Goal: Task Accomplishment & Management: Use online tool/utility

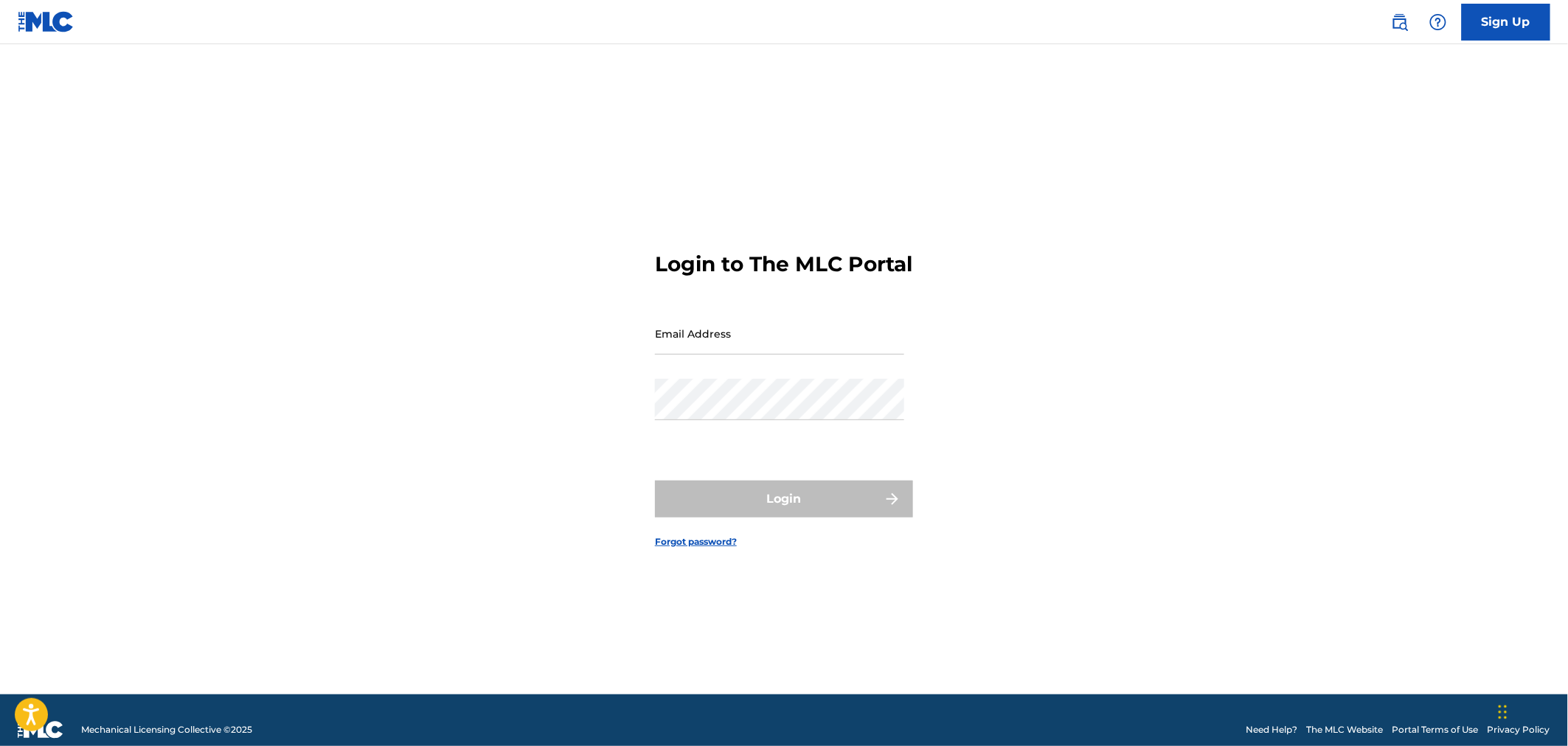
click at [697, 354] on input "Email Address" at bounding box center [779, 333] width 249 height 42
type input "[EMAIL_ADDRESS][DOMAIN_NAME]"
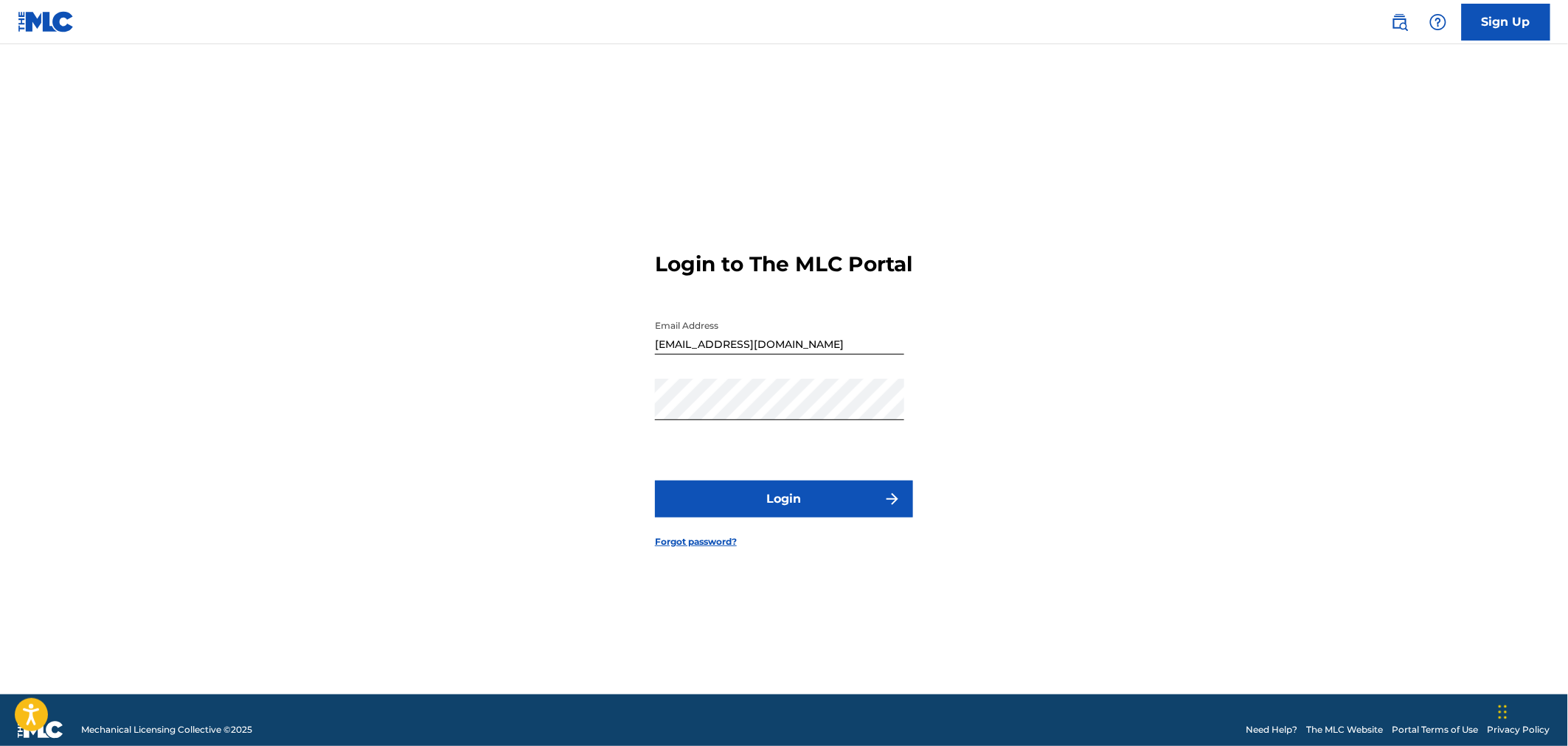
click at [744, 518] on button "Login" at bounding box center [784, 499] width 258 height 37
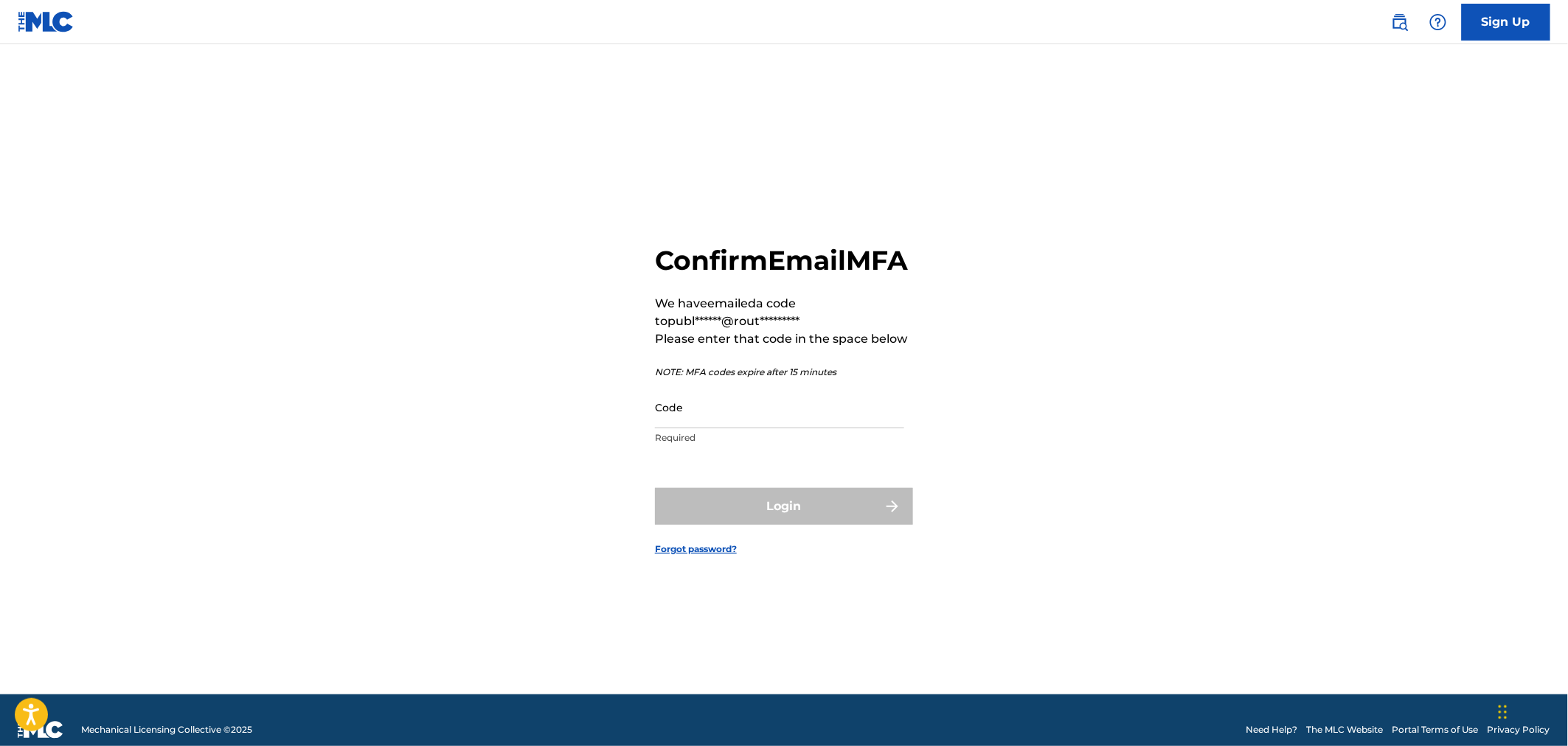
click at [761, 445] on p "Required" at bounding box center [779, 437] width 249 height 13
click at [773, 427] on input "Code" at bounding box center [779, 407] width 249 height 42
paste input "278195"
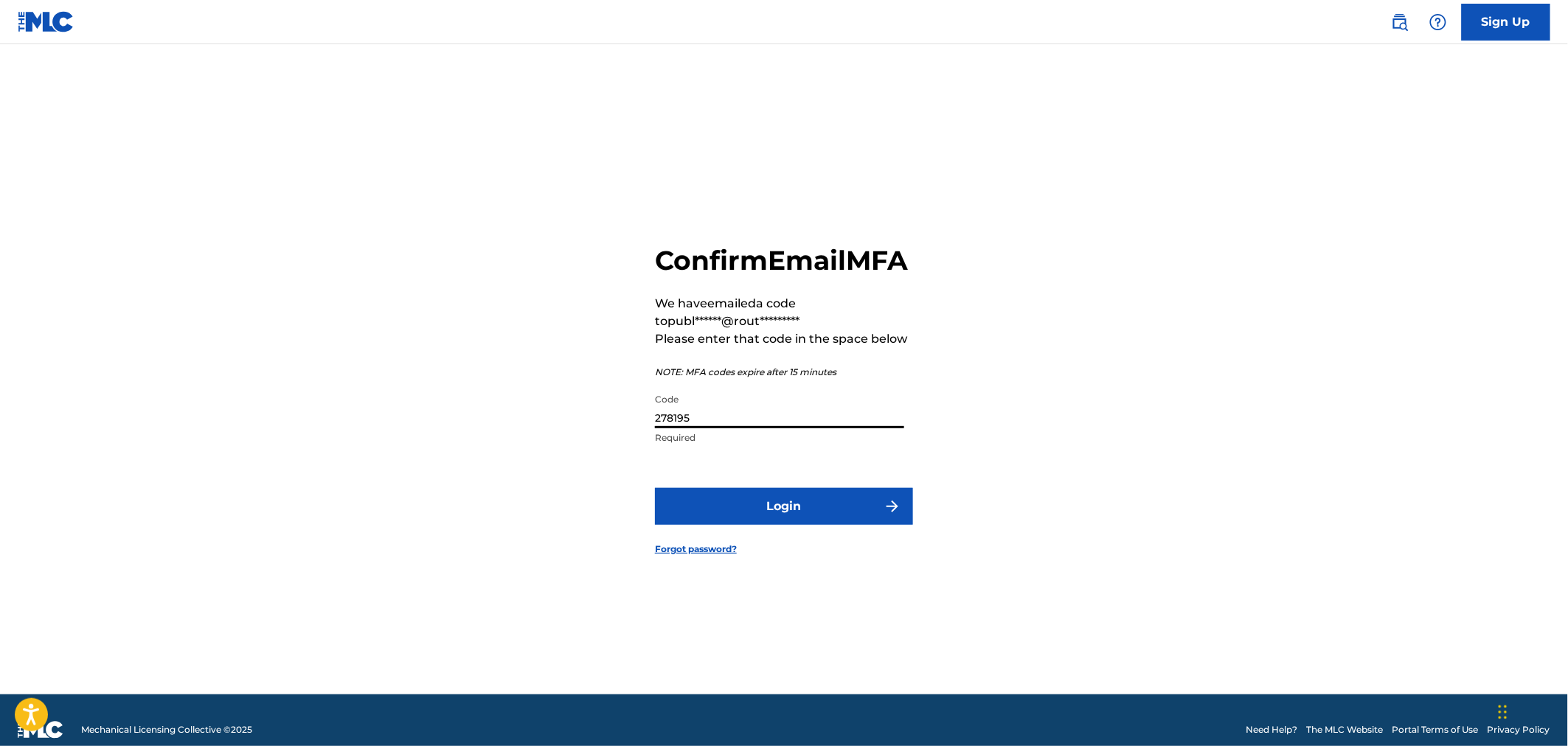
type input "278195"
click at [795, 512] on button "Login" at bounding box center [784, 506] width 258 height 37
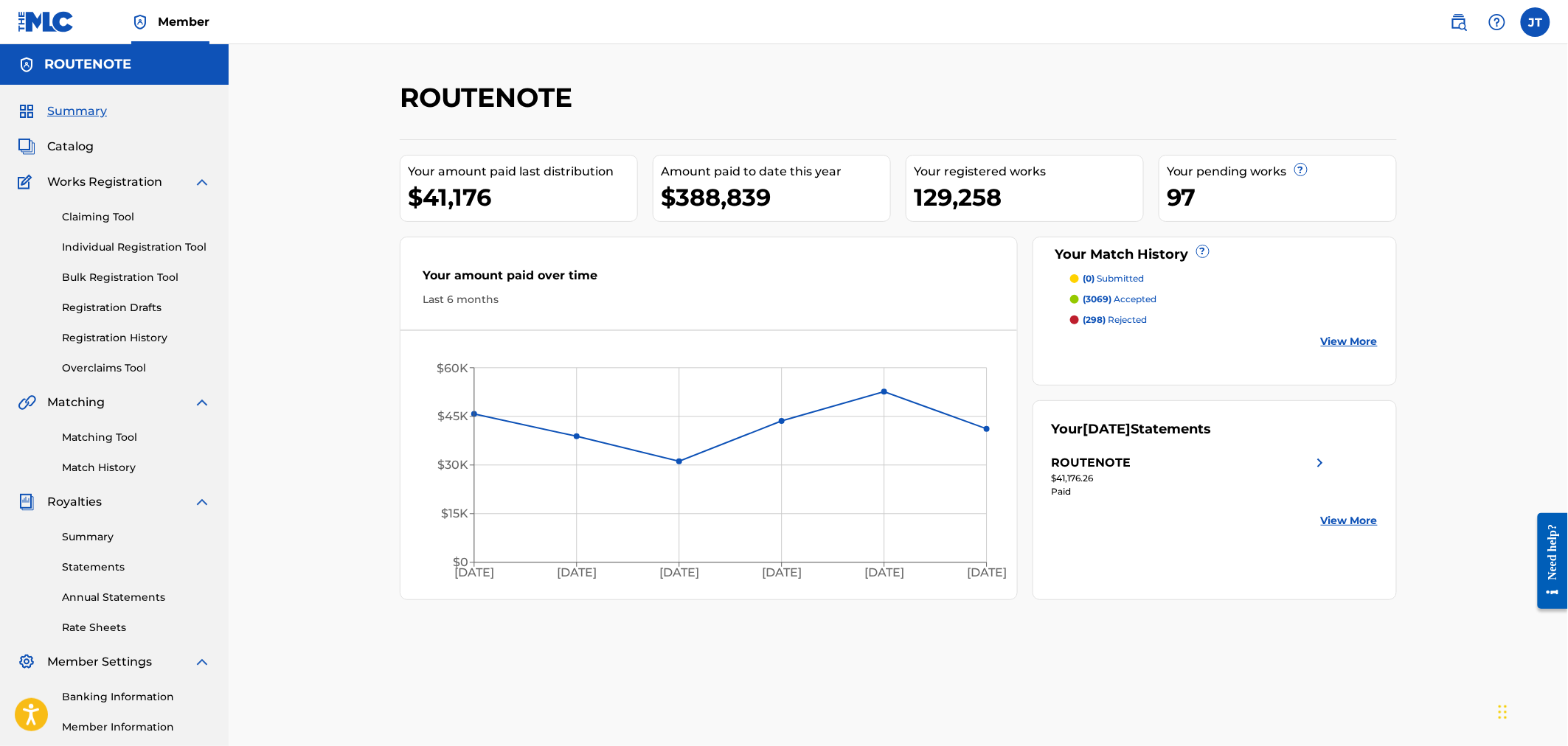
click at [107, 370] on link "Overclaims Tool" at bounding box center [137, 368] width 149 height 15
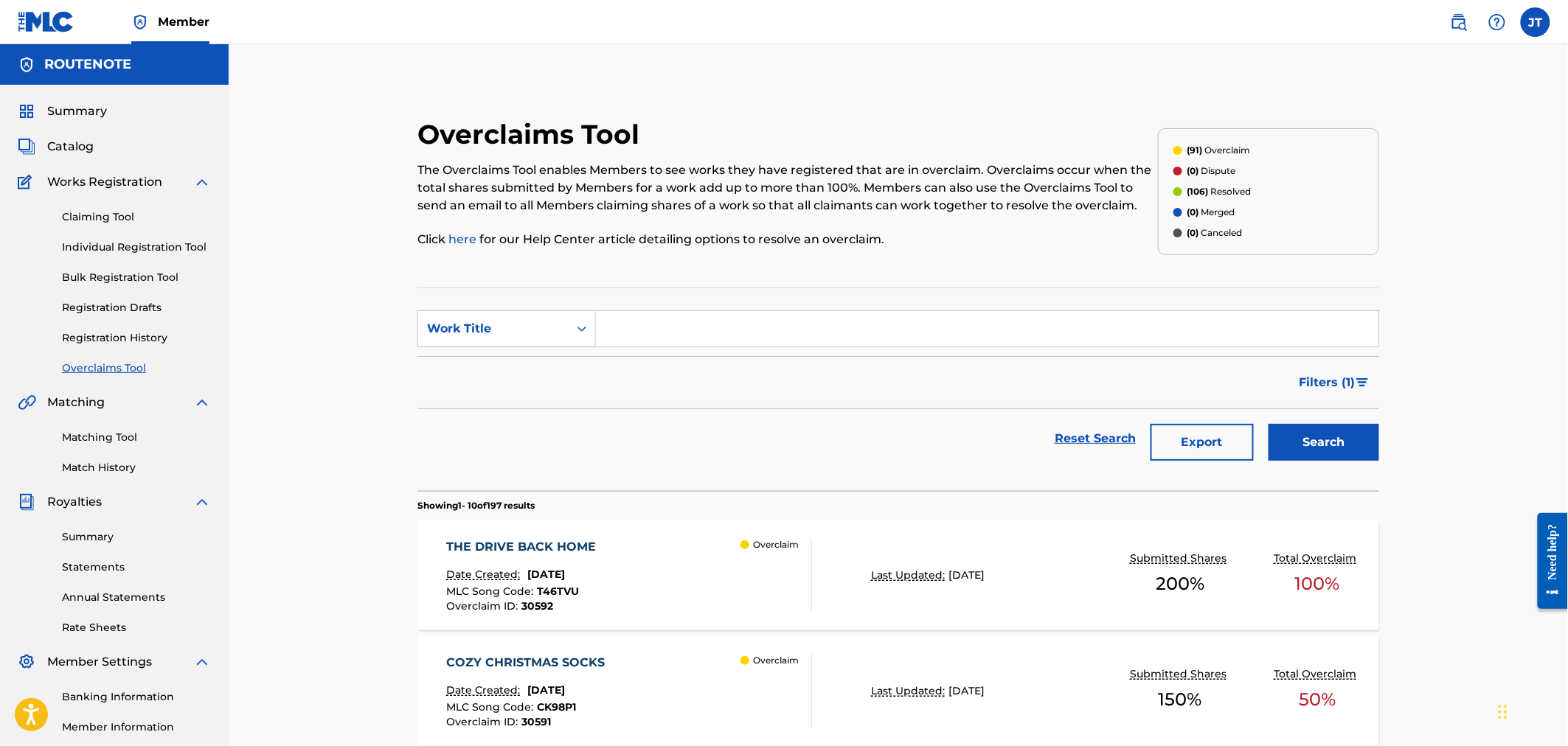
click at [839, 218] on div "The Overclaims Tool enables Members to see works they have registered that are …" at bounding box center [788, 205] width 741 height 87
click at [67, 143] on span "Catalog" at bounding box center [70, 146] width 46 height 17
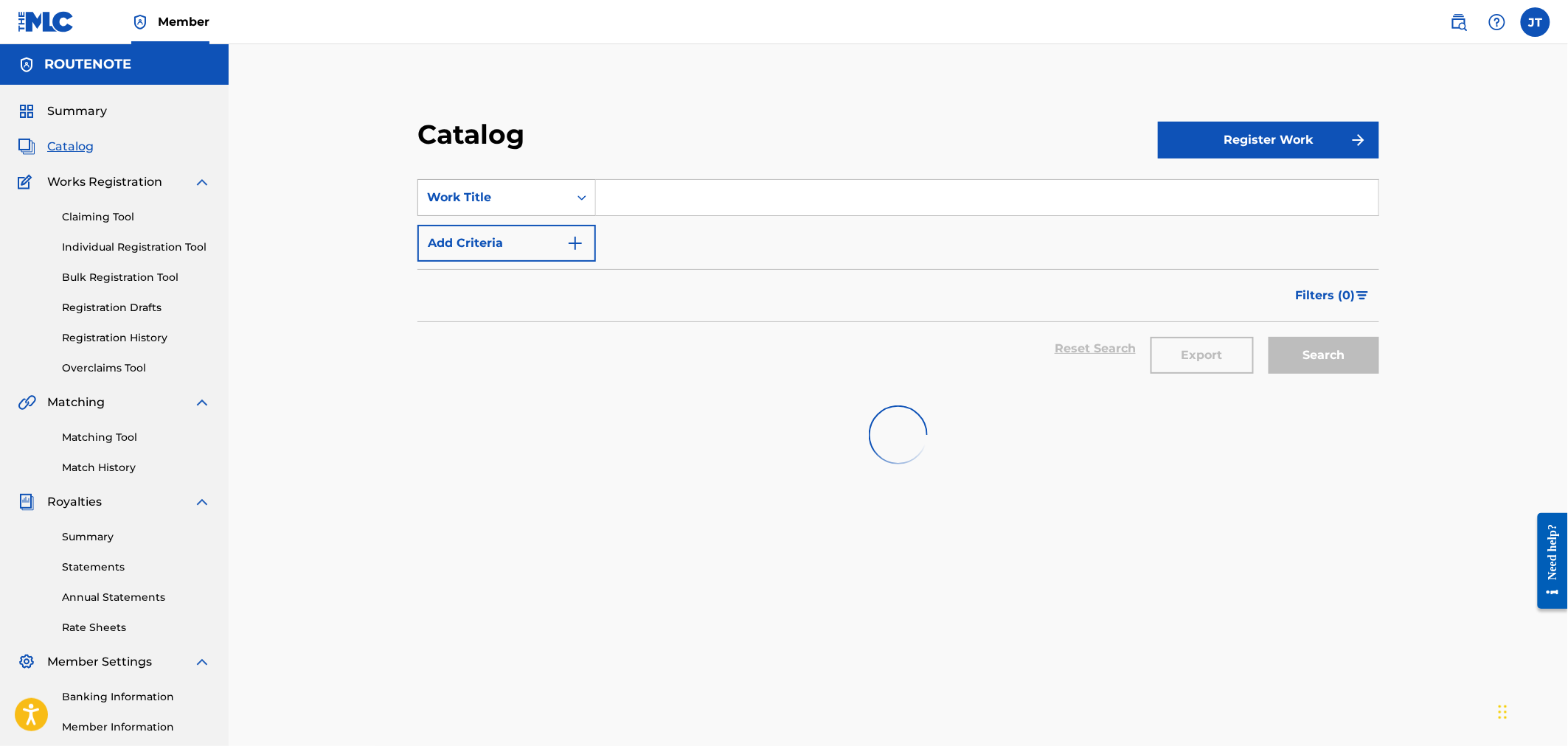
click at [518, 200] on div "Work Title" at bounding box center [493, 197] width 133 height 17
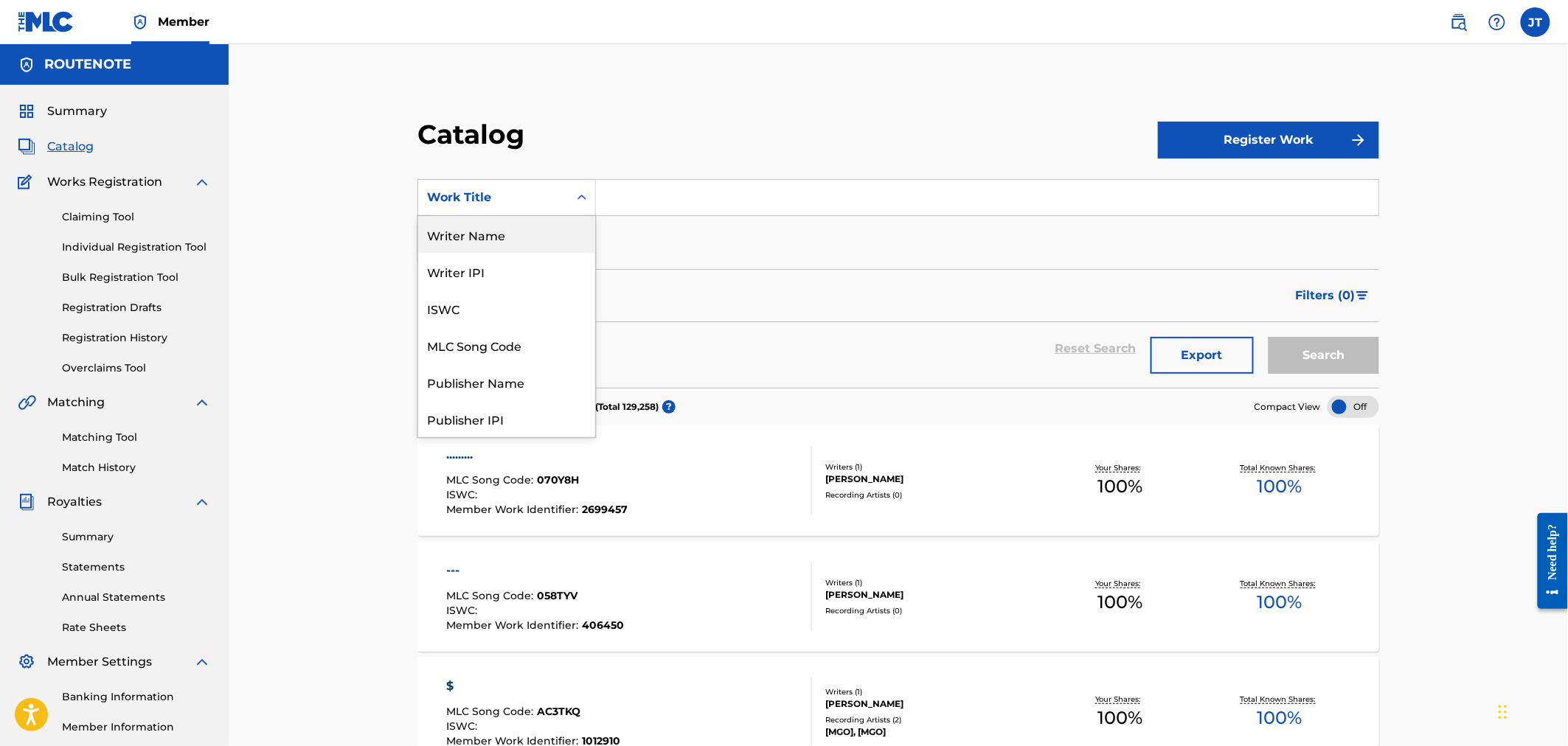
click at [518, 163] on section "SearchWithCriteriadf402d6b-7464-4faa-8cbb-add406caf134 12 results available. Us…" at bounding box center [898, 275] width 962 height 226
